Goal: Task Accomplishment & Management: Manage account settings

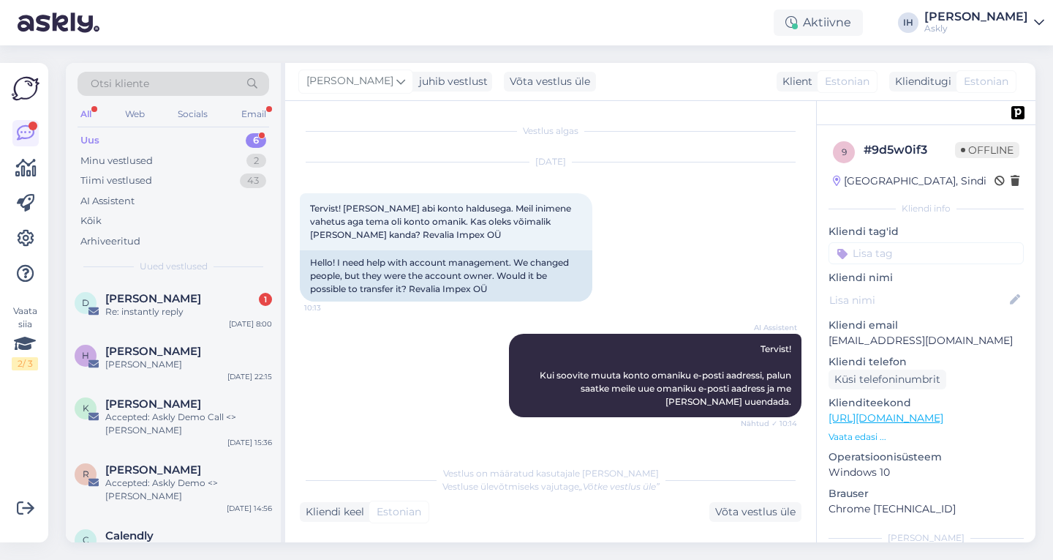
scroll to position [268, 0]
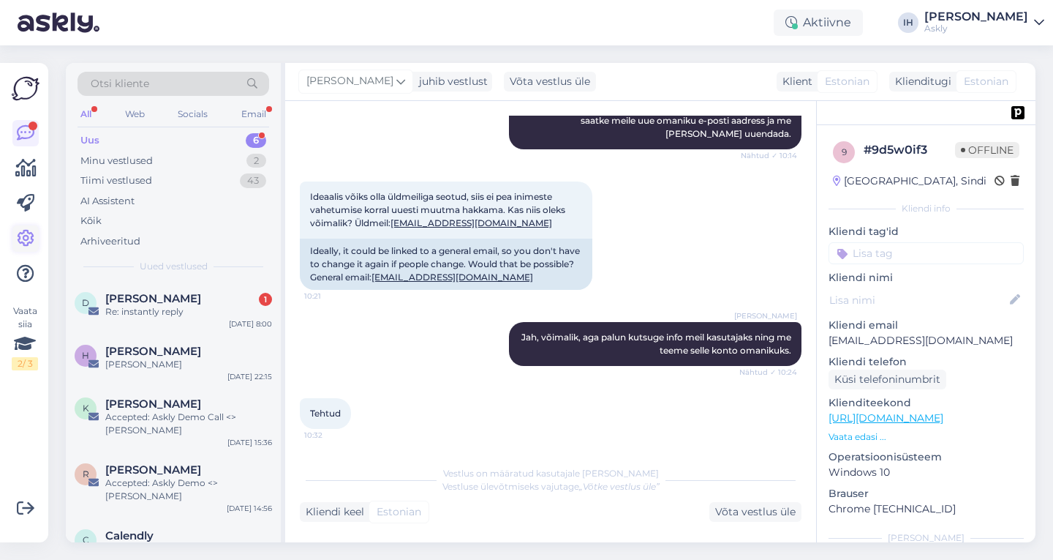
click at [23, 230] on icon at bounding box center [26, 239] width 18 height 18
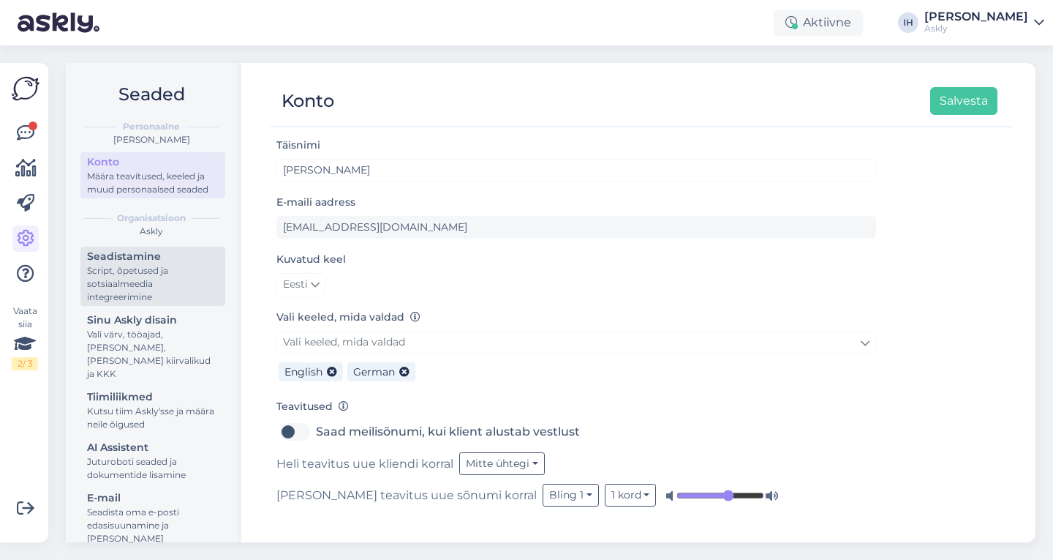
click at [167, 284] on div "Script, õpetused ja sotsiaalmeedia integreerimine" at bounding box center [153, 284] width 132 height 40
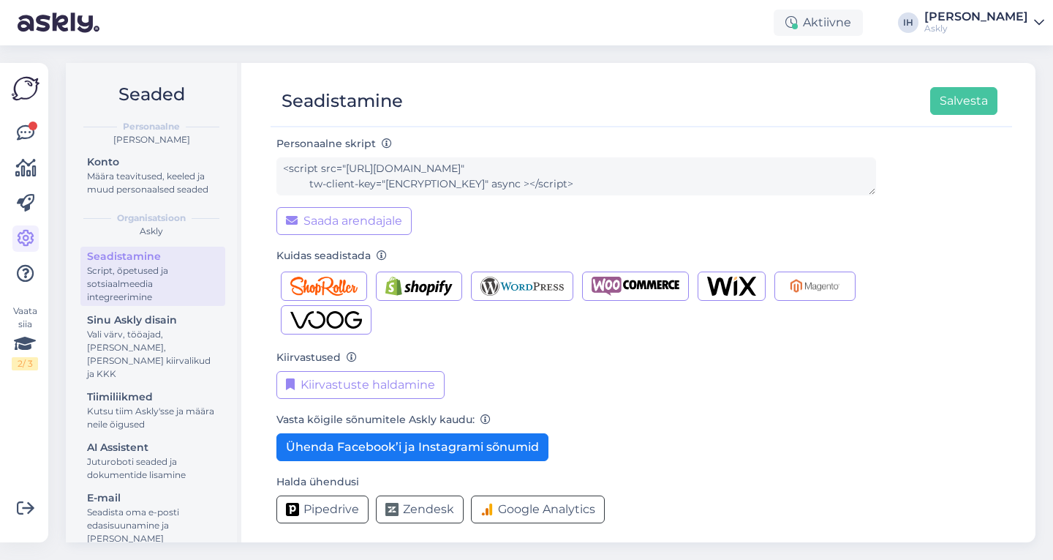
scroll to position [121, 0]
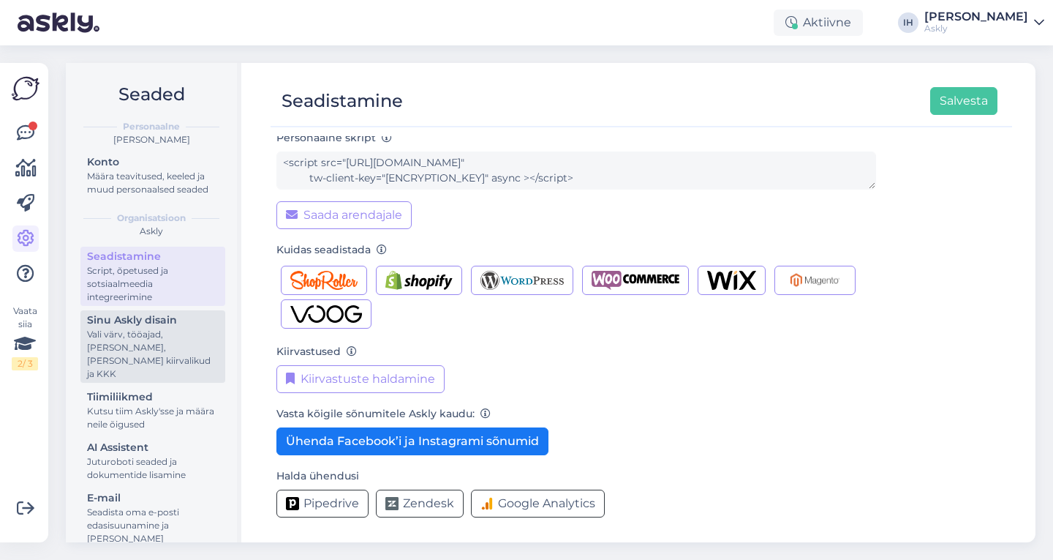
click at [128, 328] on div "Sinu Askly disain" at bounding box center [153, 319] width 132 height 15
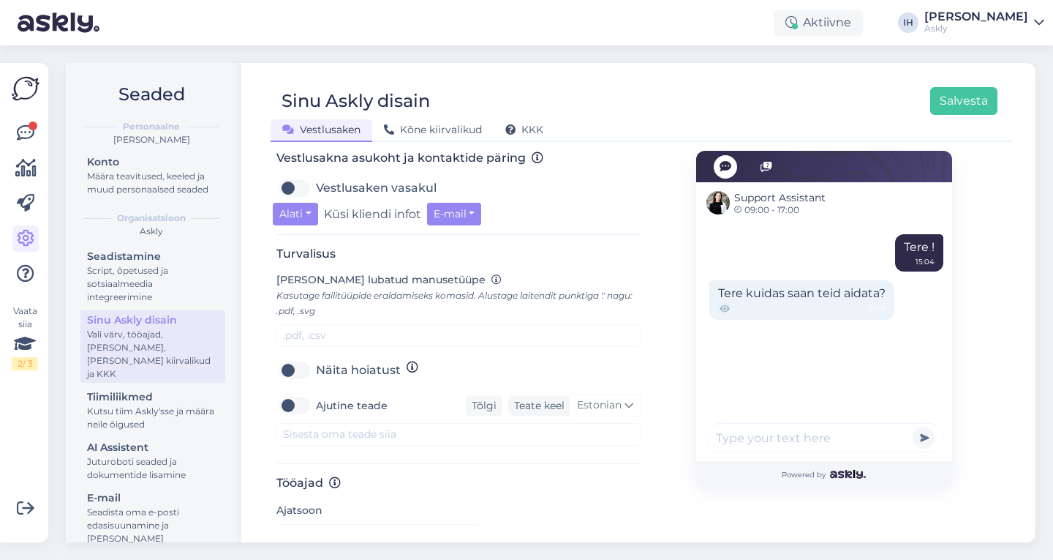
scroll to position [507, 0]
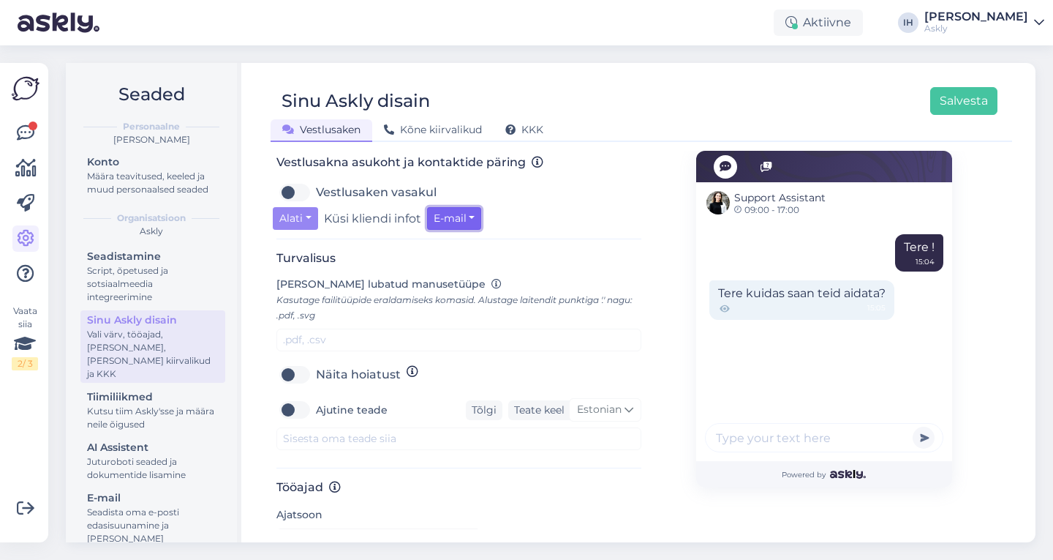
click at [467, 222] on button "E-mail" at bounding box center [454, 218] width 55 height 23
click at [563, 192] on div "Vestlusaken vasakul" at bounding box center [459, 192] width 365 height 23
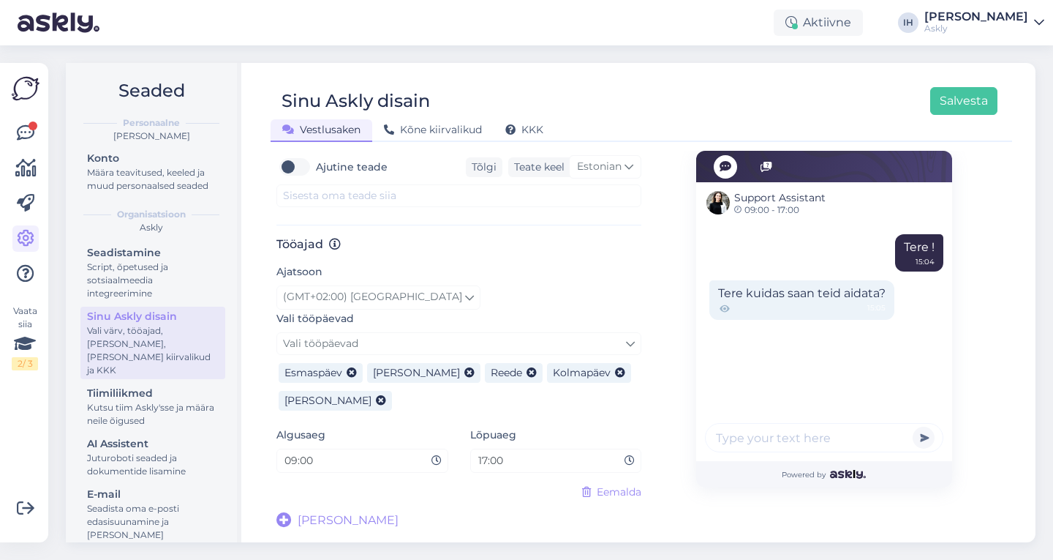
scroll to position [0, 0]
click at [448, 121] on div "Kõne kiirvalikud" at bounding box center [432, 130] width 121 height 23
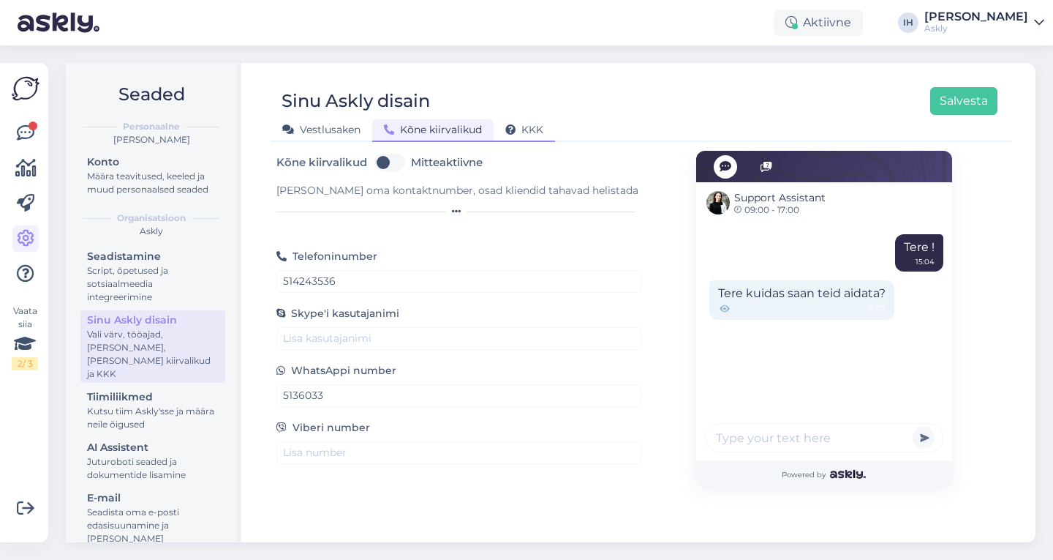
click at [542, 126] on span "KKK" at bounding box center [525, 129] width 38 height 13
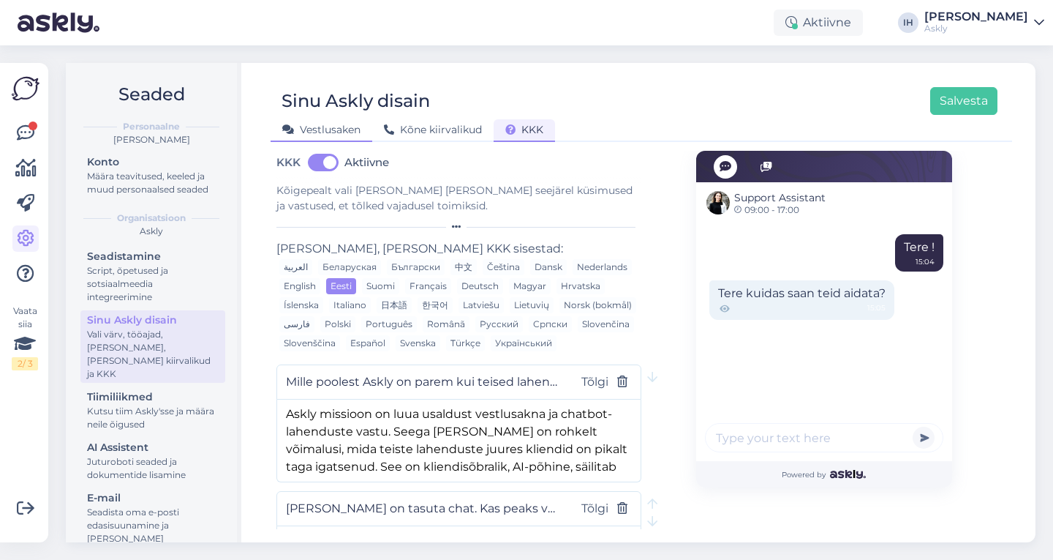
click at [320, 124] on span "Vestlusaken" at bounding box center [321, 129] width 78 height 13
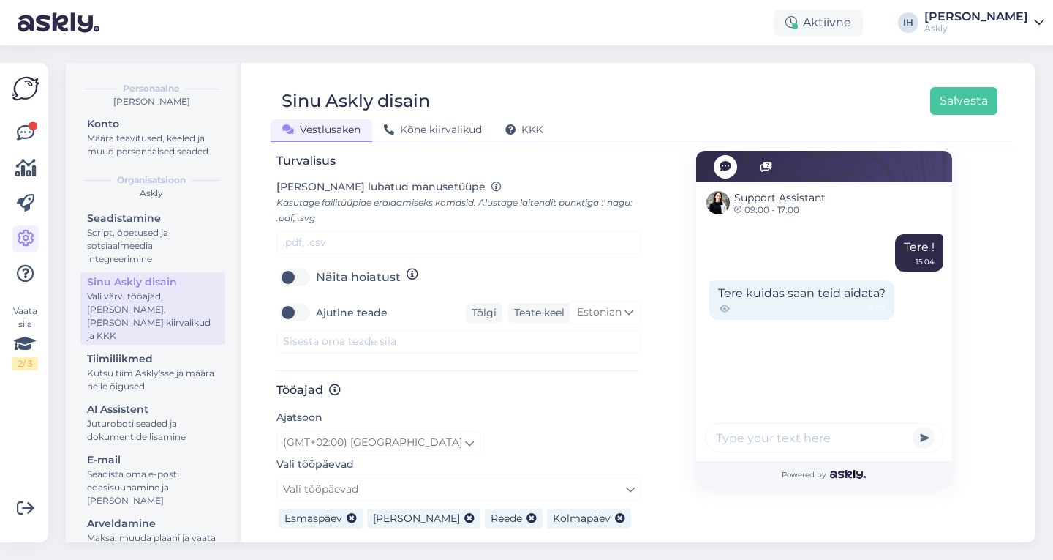
scroll to position [69, 0]
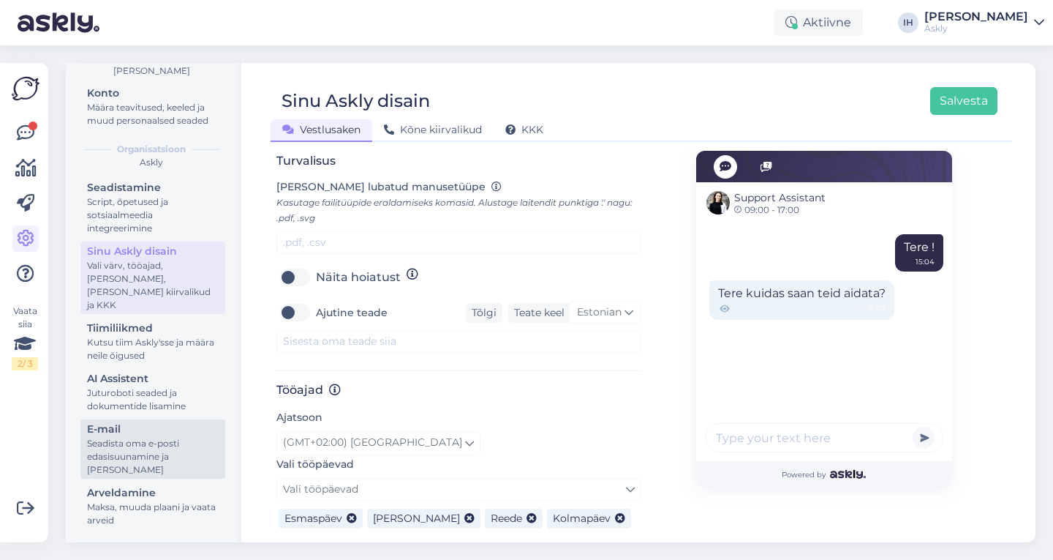
click at [189, 460] on div "Seadista oma e-posti edasisuunamine ja [PERSON_NAME]" at bounding box center [153, 457] width 132 height 40
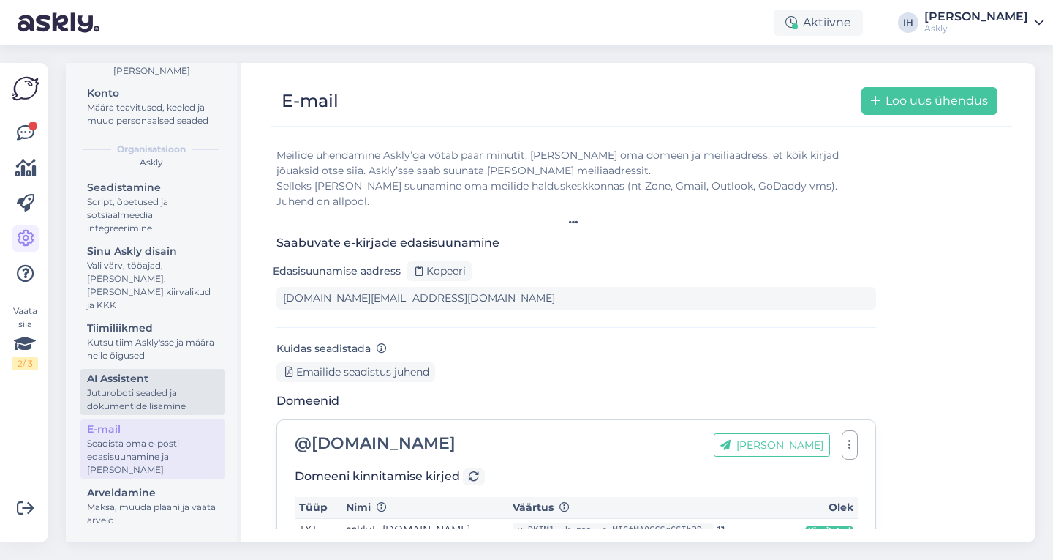
click at [167, 391] on div "Juturoboti seaded ja dokumentide lisamine" at bounding box center [153, 399] width 132 height 26
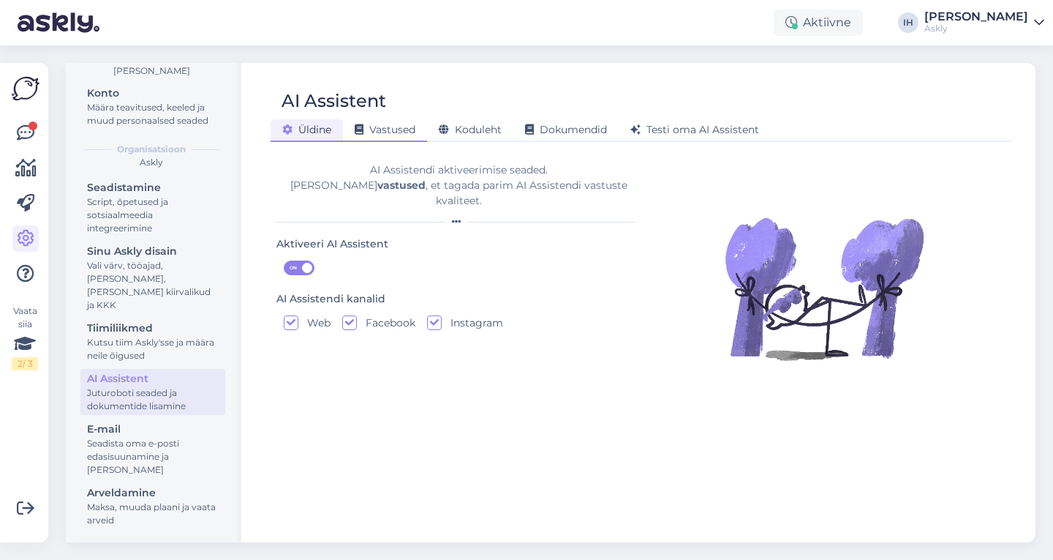
click at [402, 140] on div "Vastused" at bounding box center [385, 130] width 84 height 23
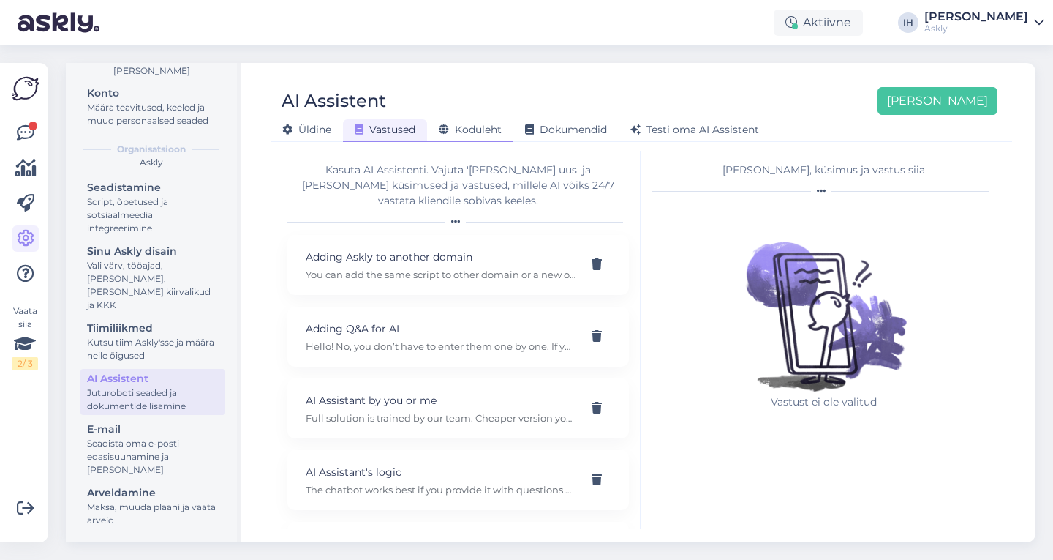
click at [474, 124] on span "Koduleht" at bounding box center [470, 129] width 63 height 13
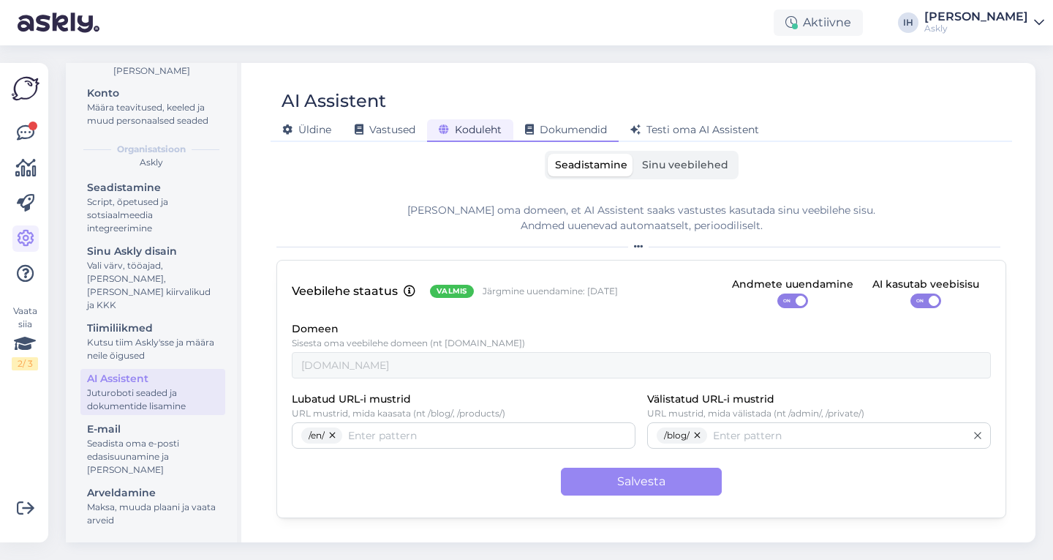
click at [585, 134] on span "Dokumendid" at bounding box center [566, 129] width 82 height 13
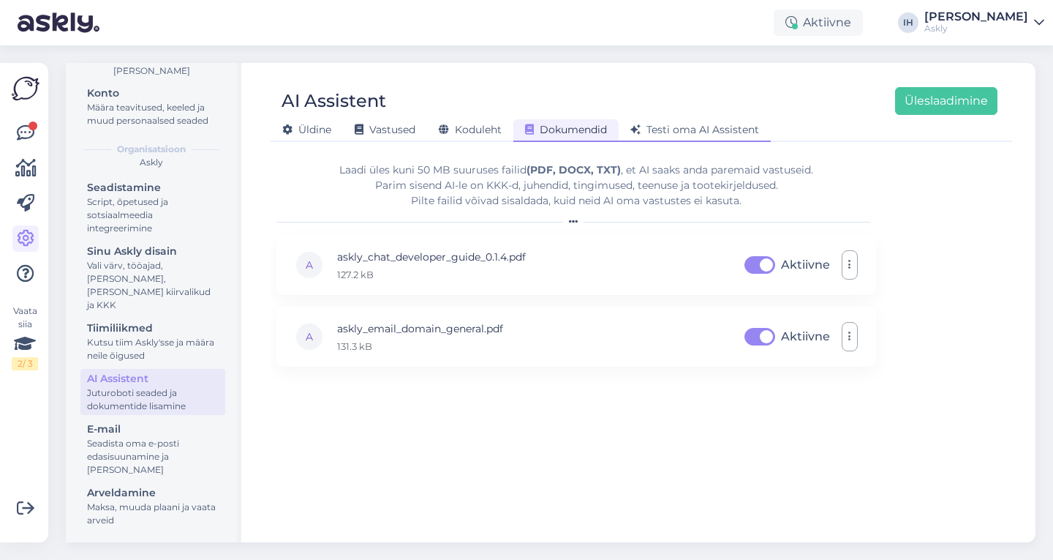
click at [675, 129] on span "Testi oma AI Assistent" at bounding box center [695, 129] width 129 height 13
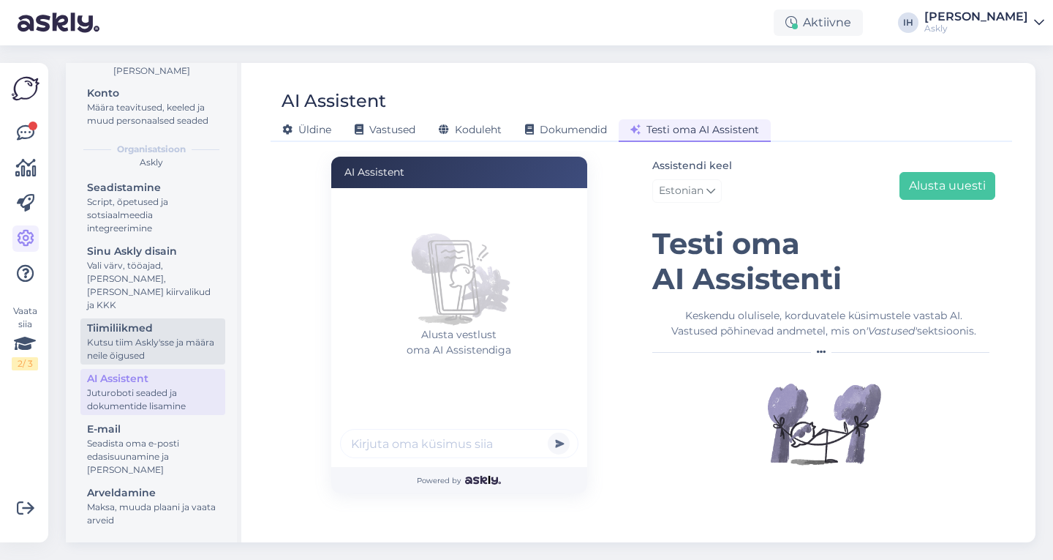
click at [167, 321] on div "Tiimiliikmed" at bounding box center [153, 327] width 132 height 15
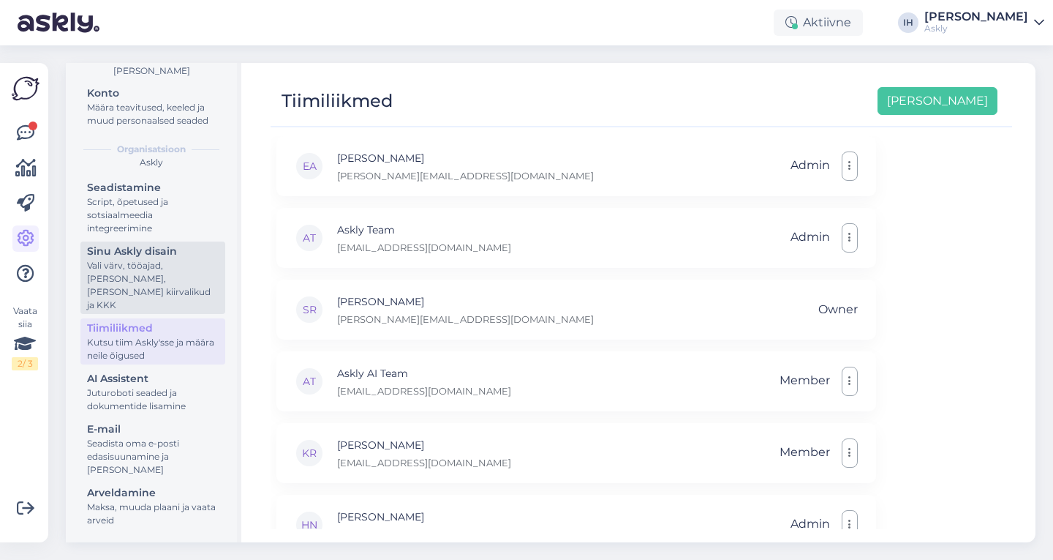
click at [180, 259] on div "Sinu Askly disain" at bounding box center [153, 251] width 132 height 15
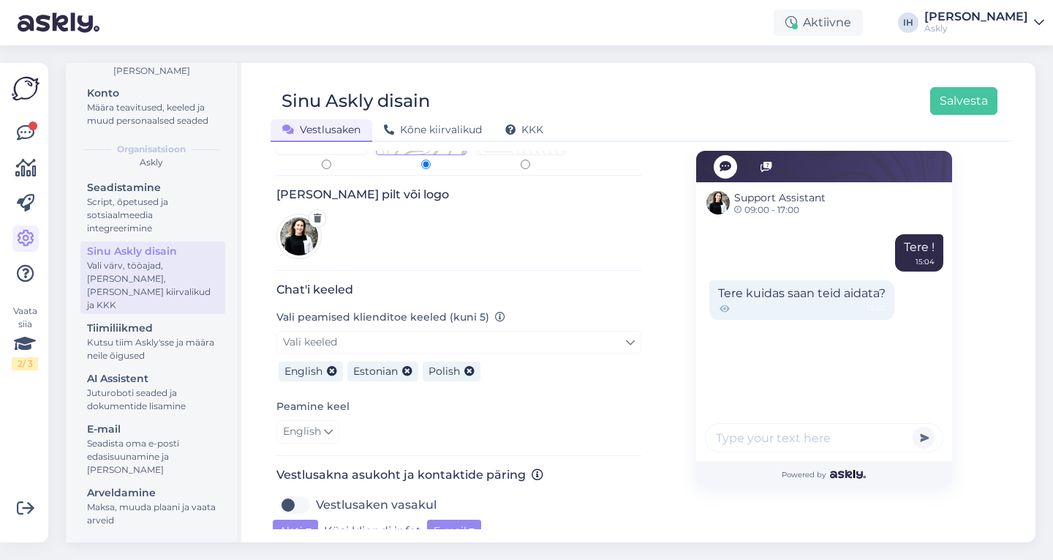
scroll to position [184, 0]
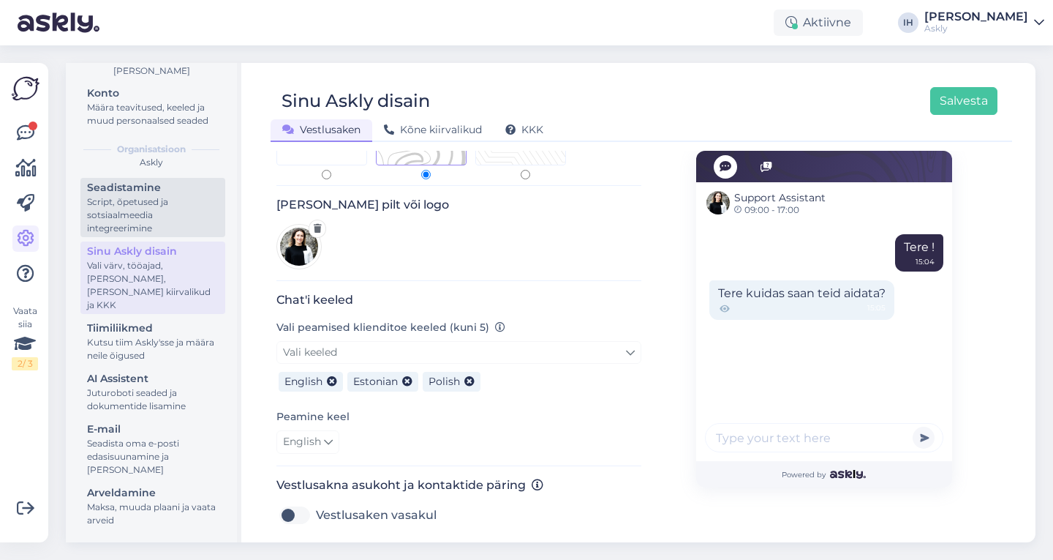
click at [202, 214] on div "Script, õpetused ja sotsiaalmeedia integreerimine" at bounding box center [153, 215] width 132 height 40
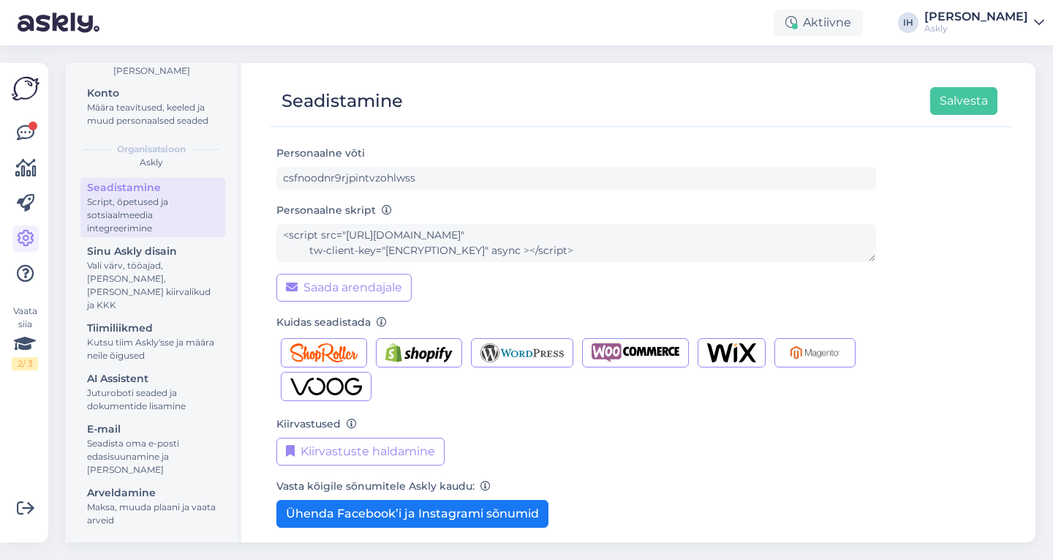
scroll to position [45, 0]
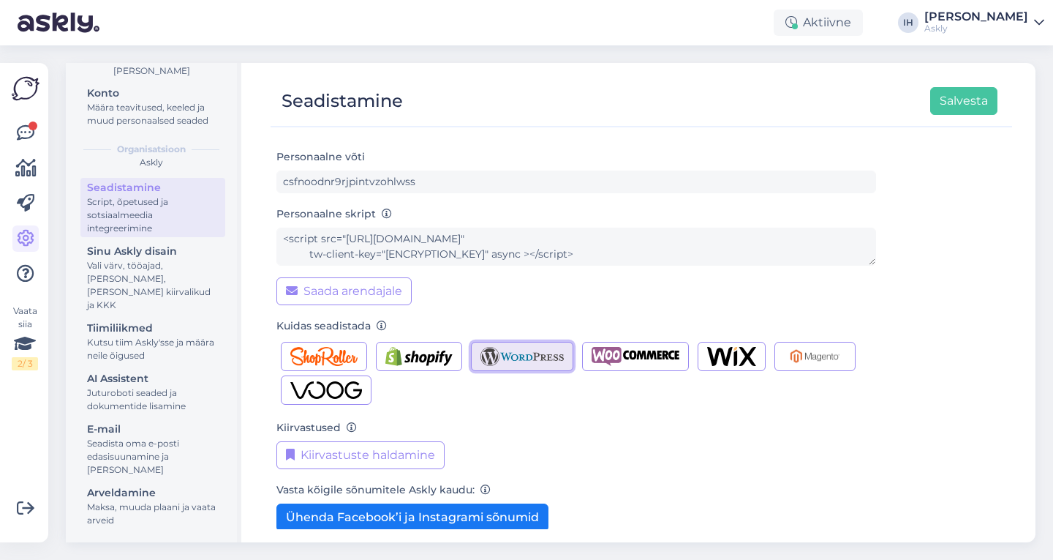
click at [544, 358] on img "button" at bounding box center [523, 356] width 84 height 19
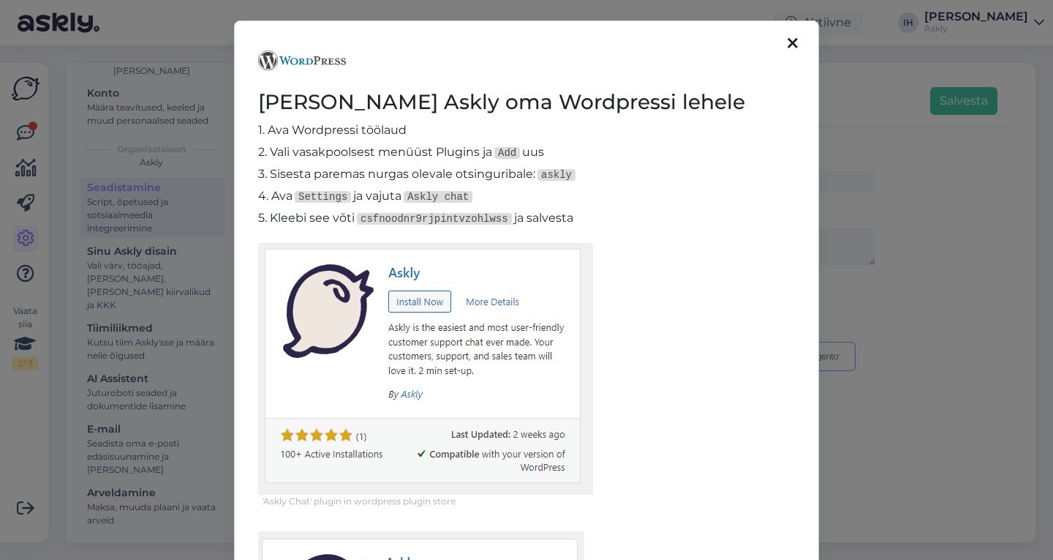
click at [729, 202] on p "4. Ava Settings ja vajuta Askly chat" at bounding box center [526, 196] width 537 height 18
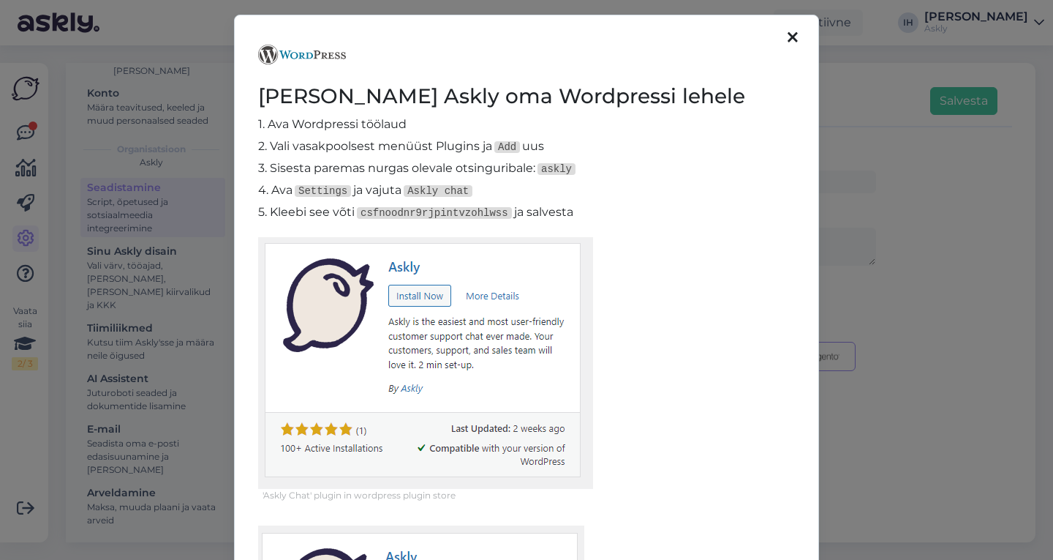
scroll to position [0, 0]
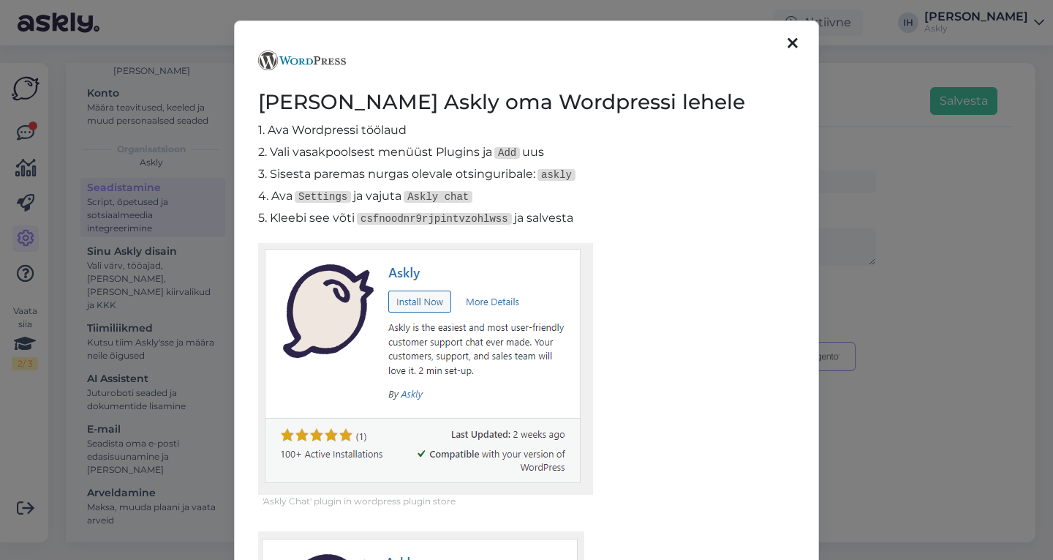
click at [788, 43] on icon at bounding box center [793, 44] width 10 height 16
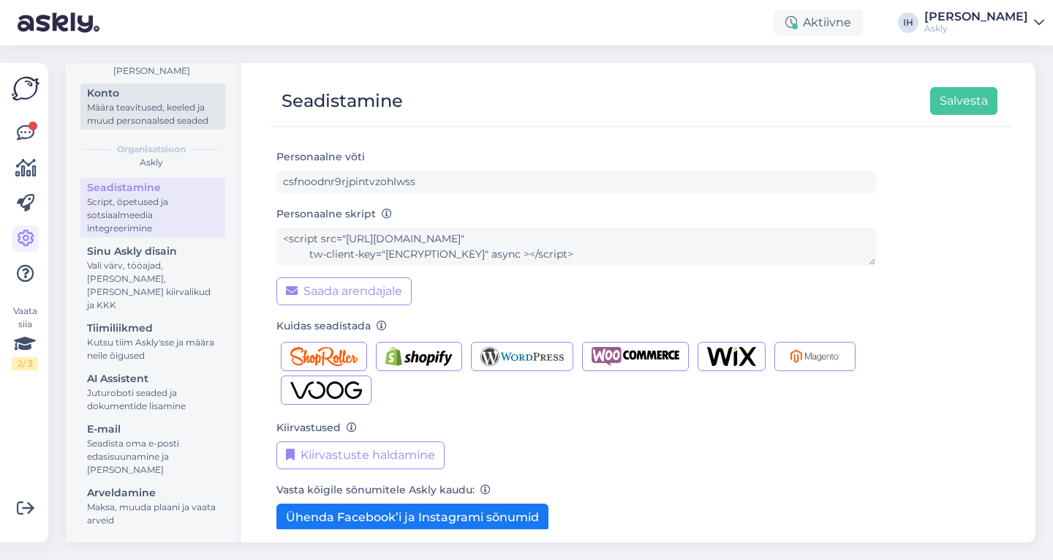
click at [167, 127] on div "Määra teavitused, keeled ja muud personaalsed seaded" at bounding box center [153, 114] width 132 height 26
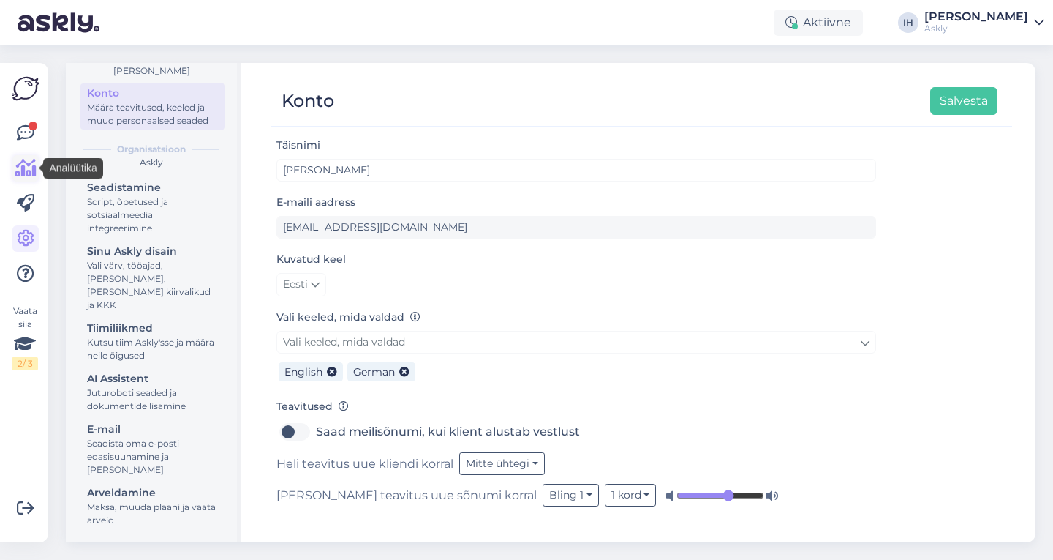
click at [20, 164] on icon at bounding box center [25, 168] width 21 height 18
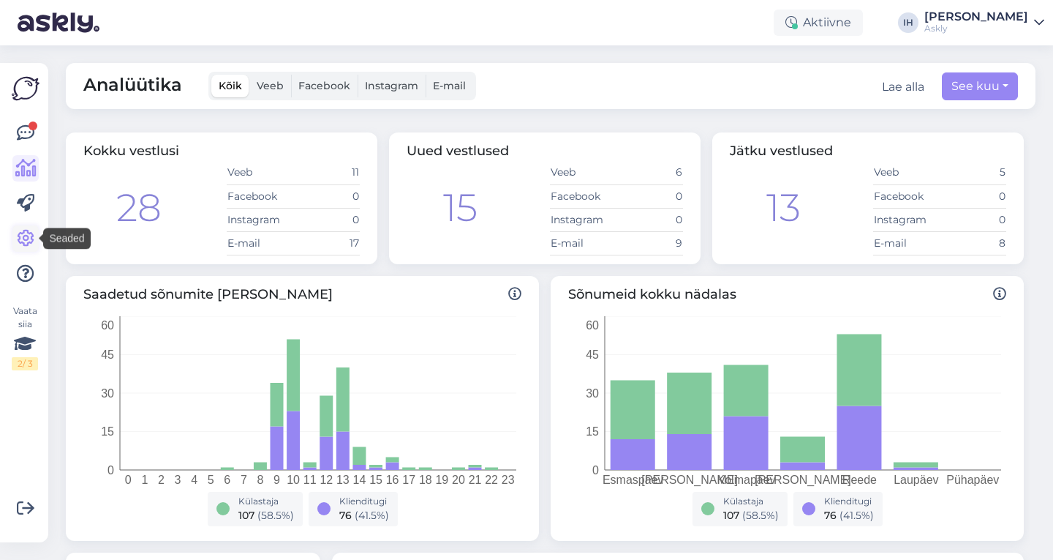
click at [24, 231] on icon at bounding box center [26, 239] width 18 height 18
